Goal: Transaction & Acquisition: Register for event/course

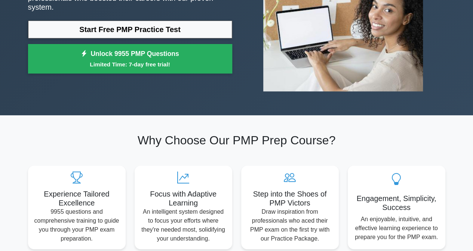
scroll to position [120, 0]
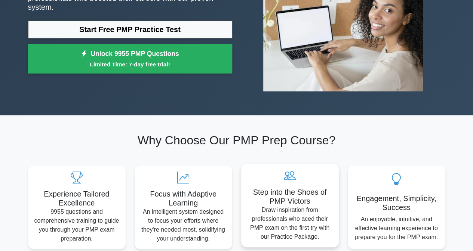
click at [301, 188] on h5 "Step into the Shoes of PMP Victors" at bounding box center [290, 197] width 86 height 18
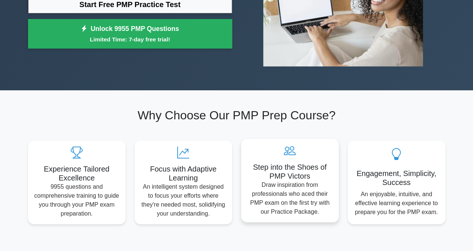
click at [301, 158] on div "Step into the Shoes of PMP Victors Draw inspiration from professionals who aced…" at bounding box center [289, 181] width 97 height 84
click at [316, 152] on icon at bounding box center [290, 151] width 86 height 12
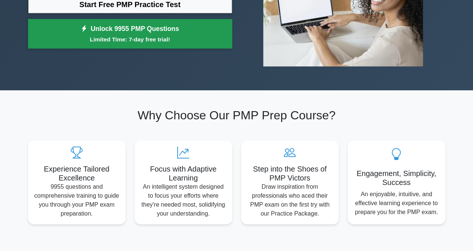
click at [179, 29] on link "Unlock 9955 PMP Questions Limited Time: 7-day free trial!" at bounding box center [130, 34] width 204 height 30
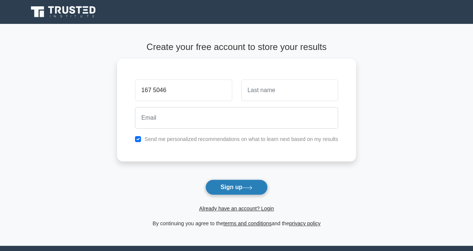
type input "167 5046"
click at [250, 190] on button "Sign up" at bounding box center [236, 188] width 63 height 16
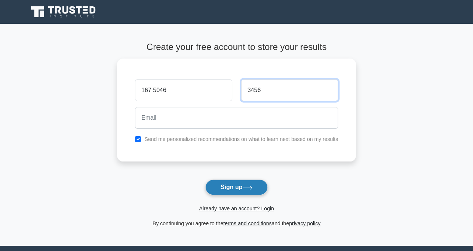
type input "3456"
click at [239, 190] on button "Sign up" at bounding box center [236, 188] width 63 height 16
click at [248, 186] on icon at bounding box center [247, 188] width 10 height 4
click at [253, 193] on button "Sign up" at bounding box center [236, 188] width 63 height 16
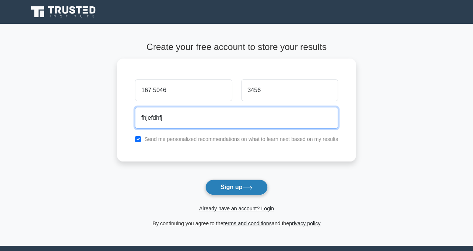
type input "fhjefdhfj"
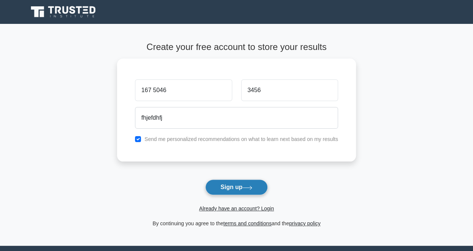
click at [235, 184] on button "Sign up" at bounding box center [236, 188] width 63 height 16
